Goal: Transaction & Acquisition: Book appointment/travel/reservation

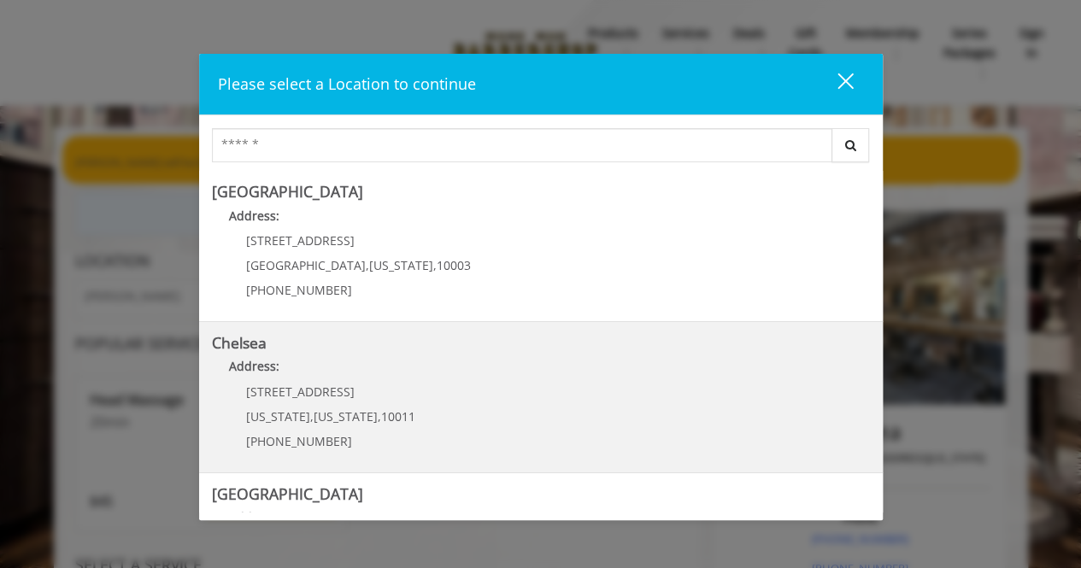
click at [555, 400] on link "Chelsea Address: [STREET_ADDRESS][US_STATE][US_STATE] (917) 639-3902" at bounding box center [541, 397] width 658 height 125
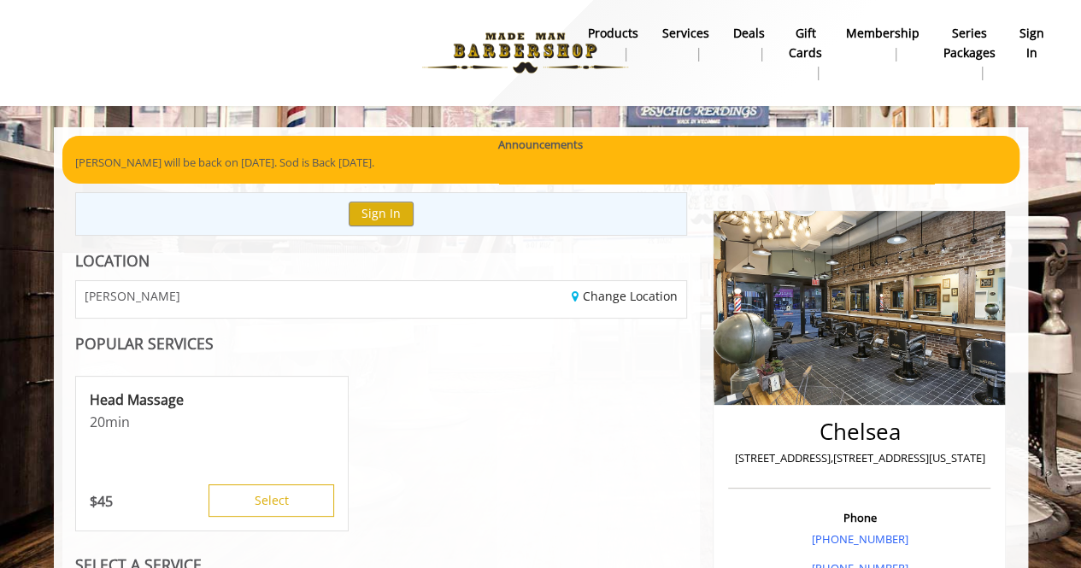
click at [467, 426] on div "Head Massage 20 min $ 45 Select" at bounding box center [381, 454] width 613 height 171
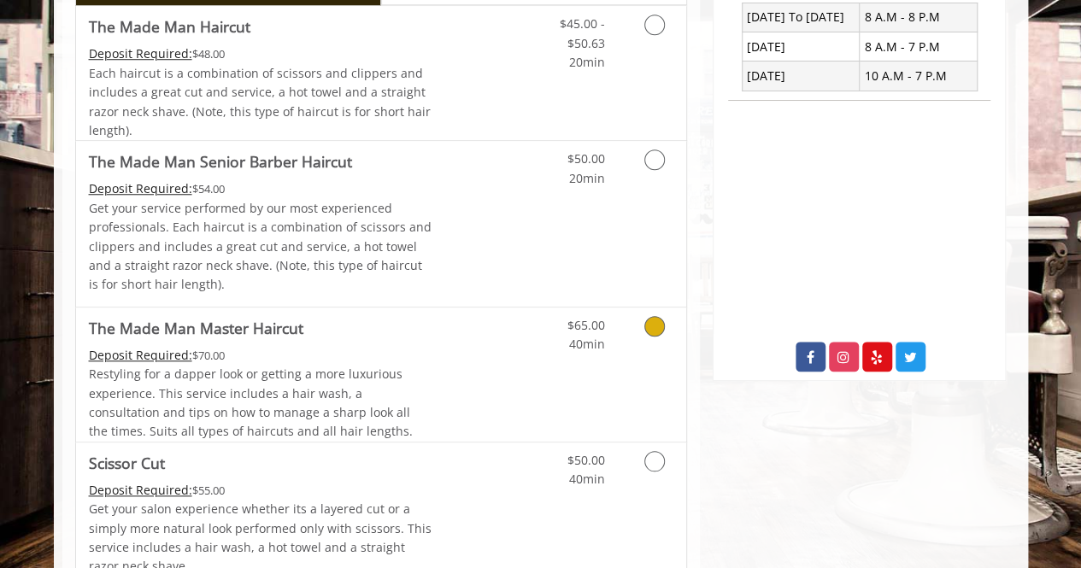
scroll to position [649, 0]
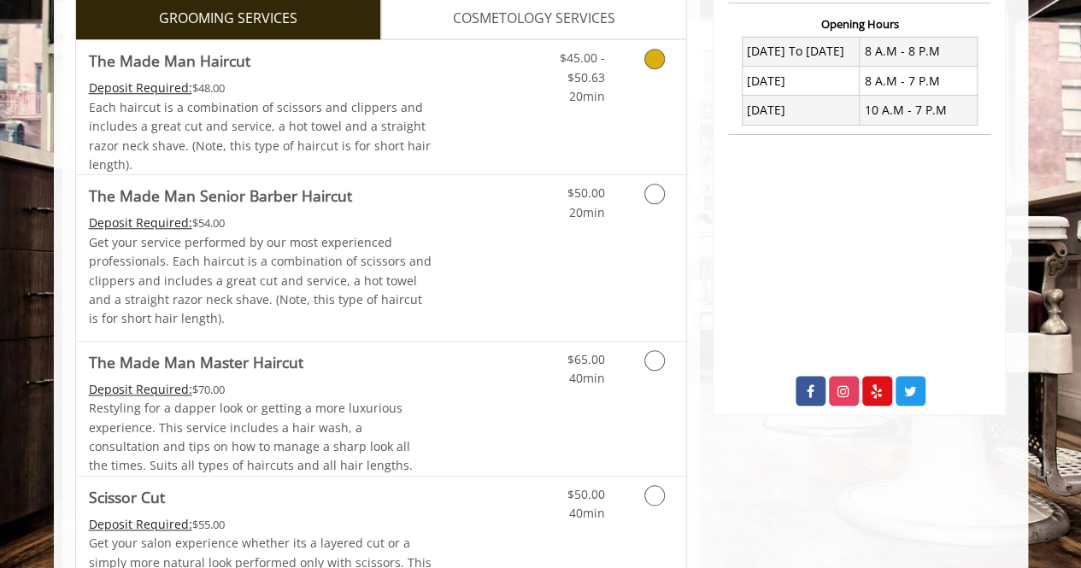
click at [425, 125] on div "Each haircut is a combination of scissors and clippers and includes a great cut…" at bounding box center [261, 136] width 344 height 77
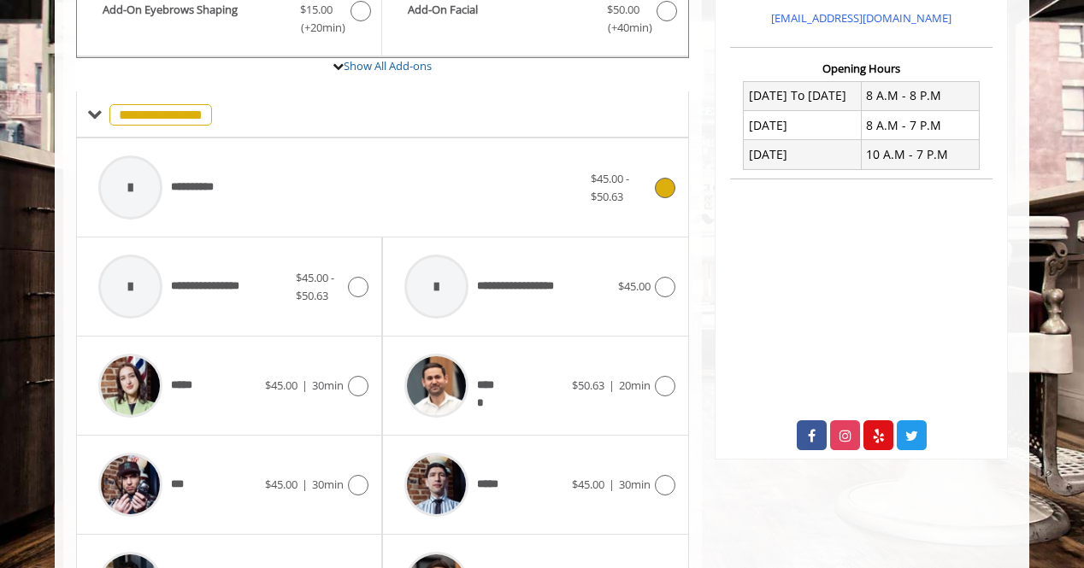
scroll to position [639, 0]
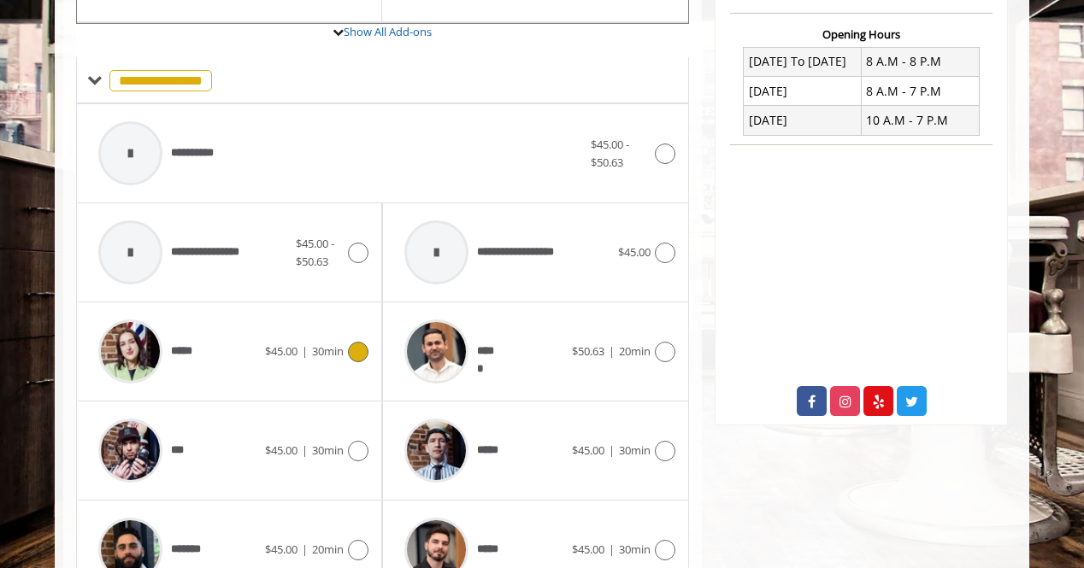
click at [357, 357] on div "***** $45.00 | 30min" at bounding box center [229, 351] width 279 height 81
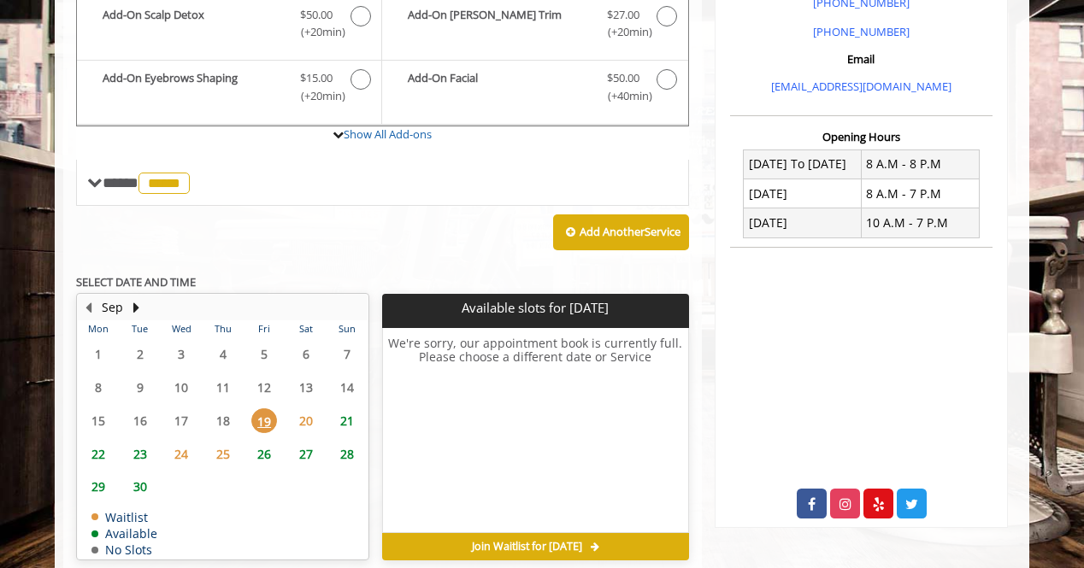
scroll to position [571, 0]
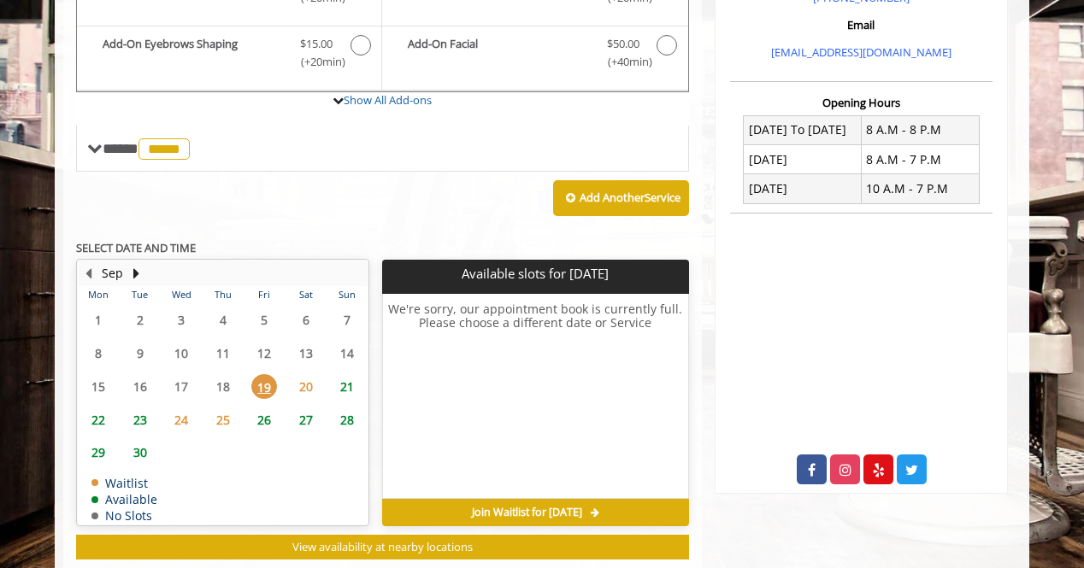
click at [304, 378] on span "20" at bounding box center [306, 386] width 26 height 25
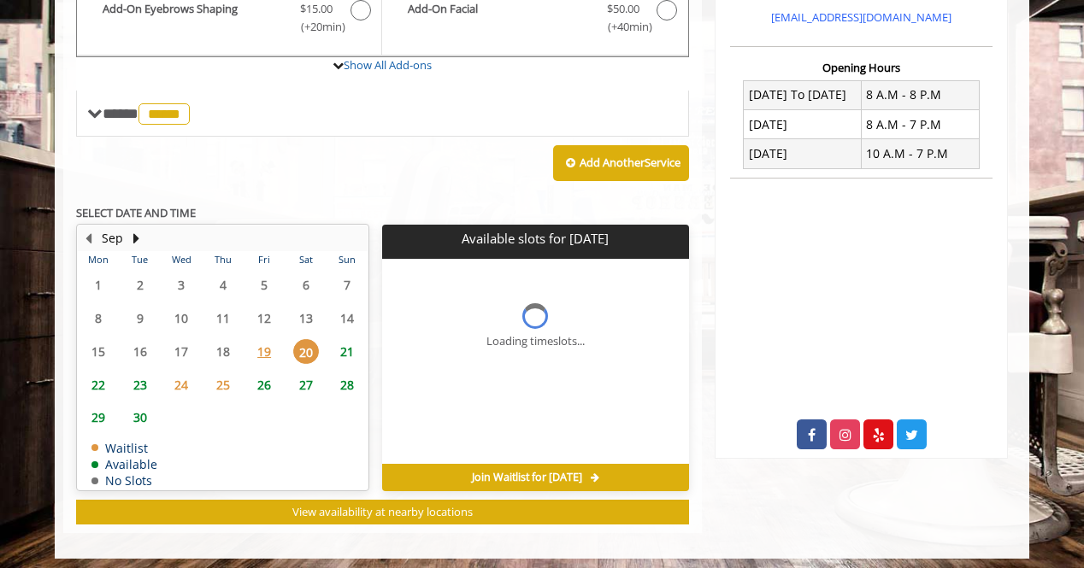
scroll to position [608, 0]
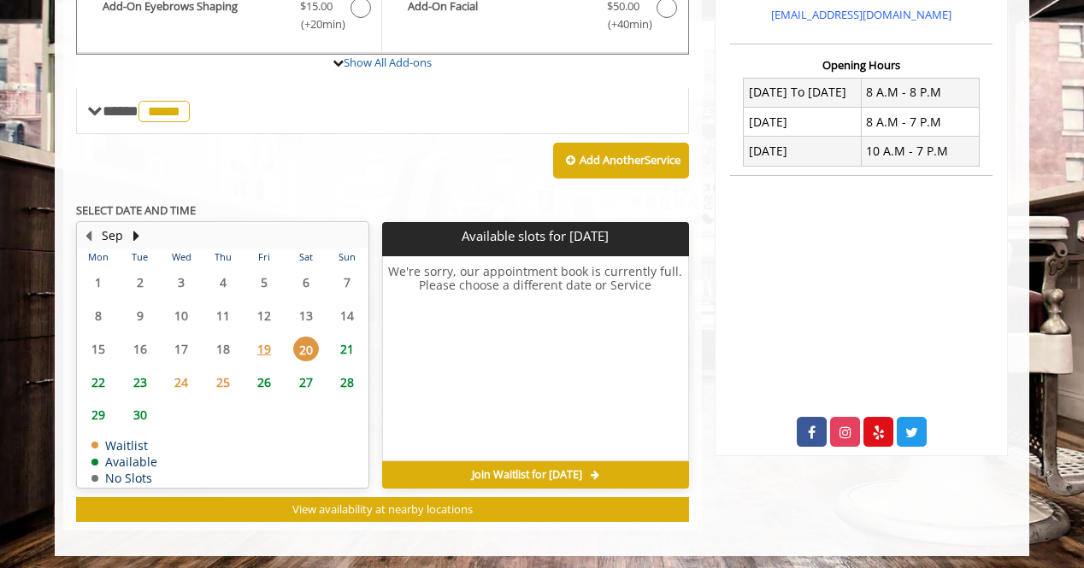
click at [305, 344] on span "20" at bounding box center [306, 349] width 26 height 25
click at [261, 347] on span "19" at bounding box center [264, 349] width 26 height 25
click at [350, 343] on span "21" at bounding box center [347, 349] width 26 height 25
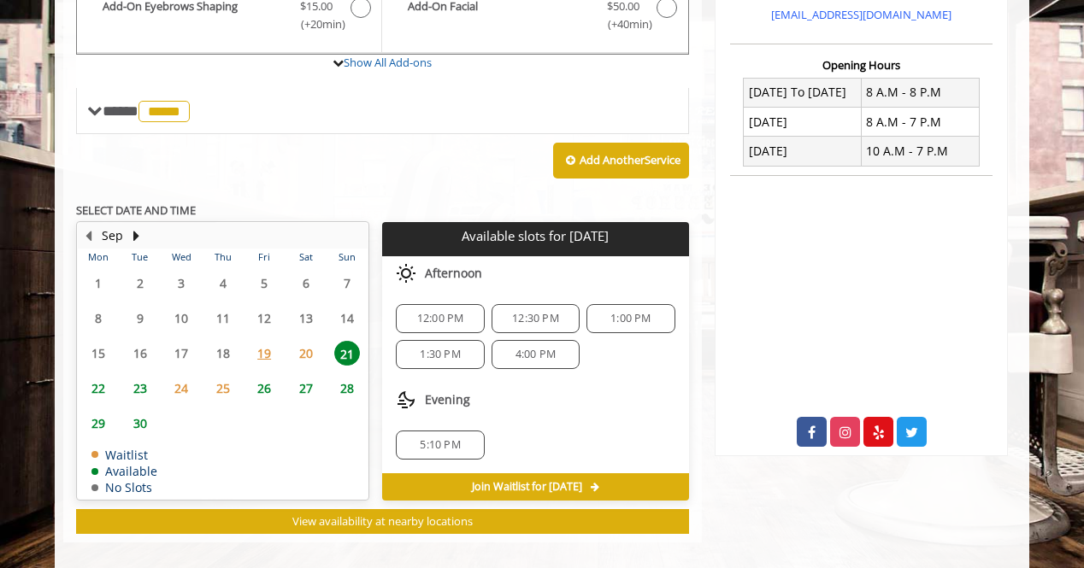
scroll to position [619, 0]
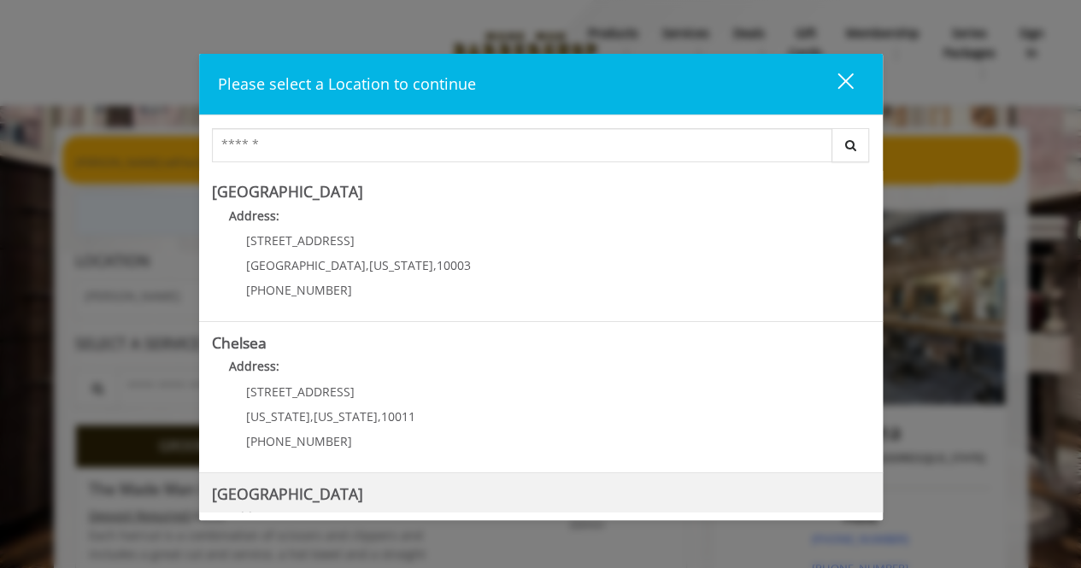
click at [371, 502] on Street "Chelsea 15th Street Address: 267 W 15th St New York , New York , 10011 (646) 85…" at bounding box center [541, 548] width 658 height 125
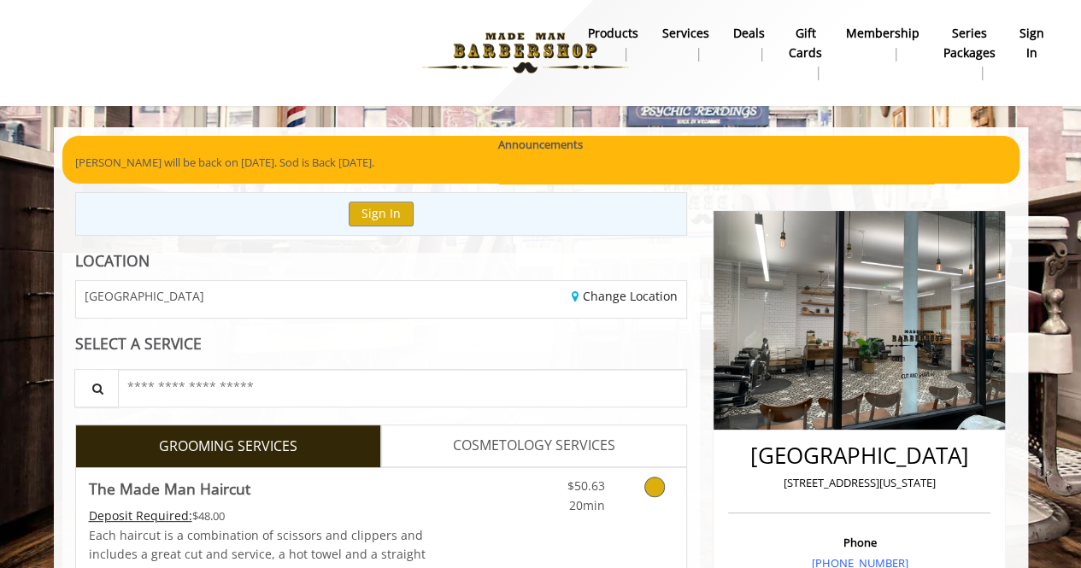
click at [371, 502] on link "The Made Man Haircut Deposit Required: $48.00 Each haircut is a combination of …" at bounding box center [261, 535] width 344 height 134
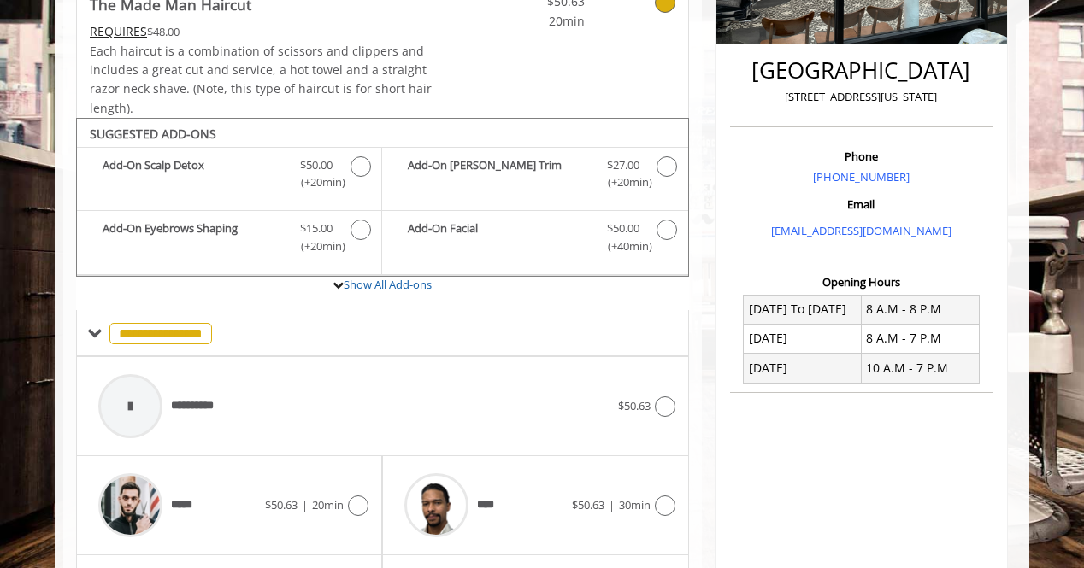
scroll to position [352, 0]
